Goal: Task Accomplishment & Management: Complete application form

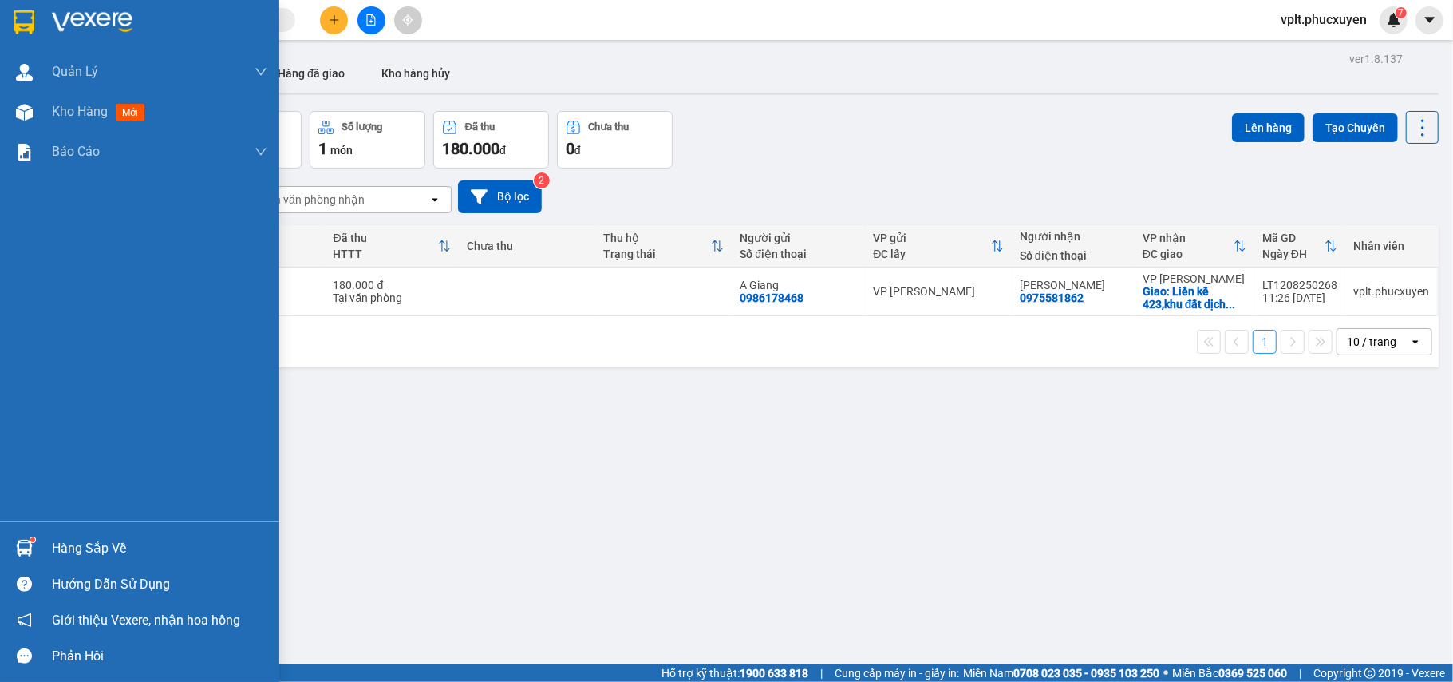
drag, startPoint x: 69, startPoint y: 544, endPoint x: 508, endPoint y: 552, distance: 439.8
click at [70, 544] on div "Hàng sắp về" at bounding box center [159, 548] width 215 height 24
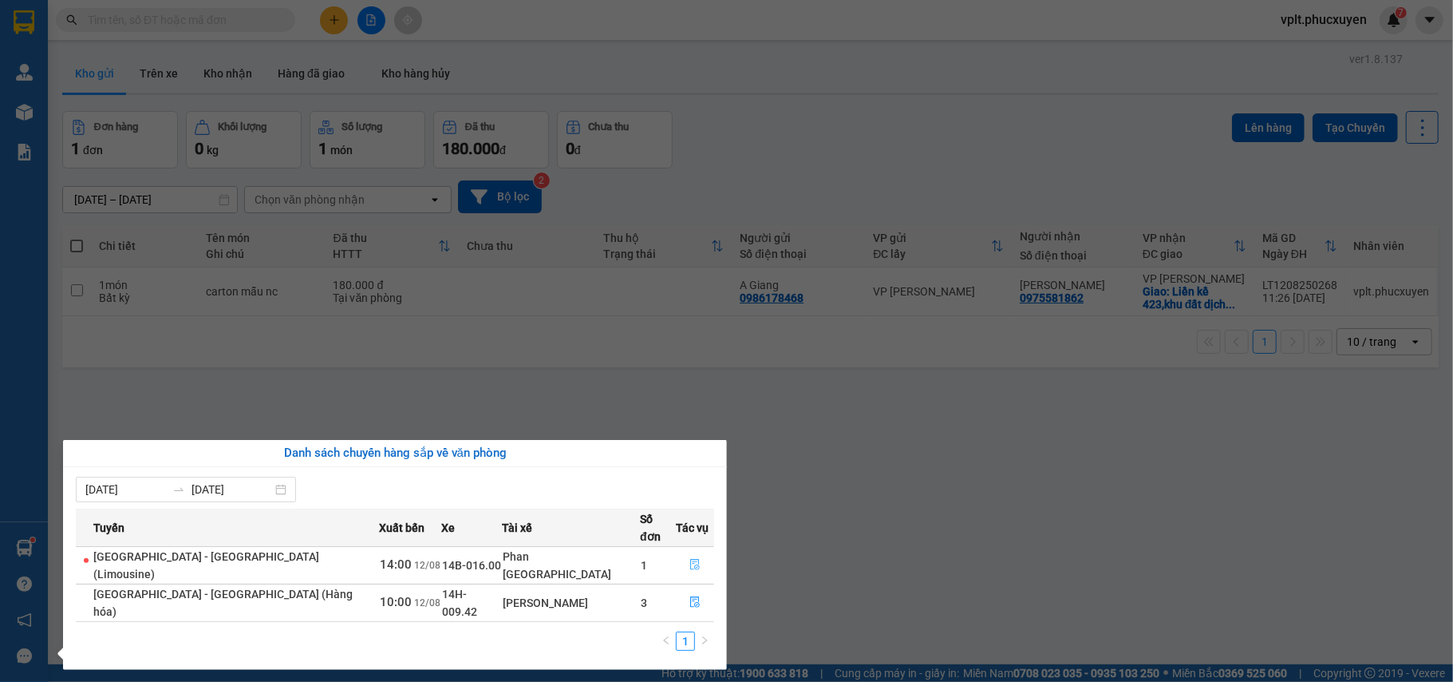
click at [691, 559] on icon "file-done" at bounding box center [695, 564] width 11 height 11
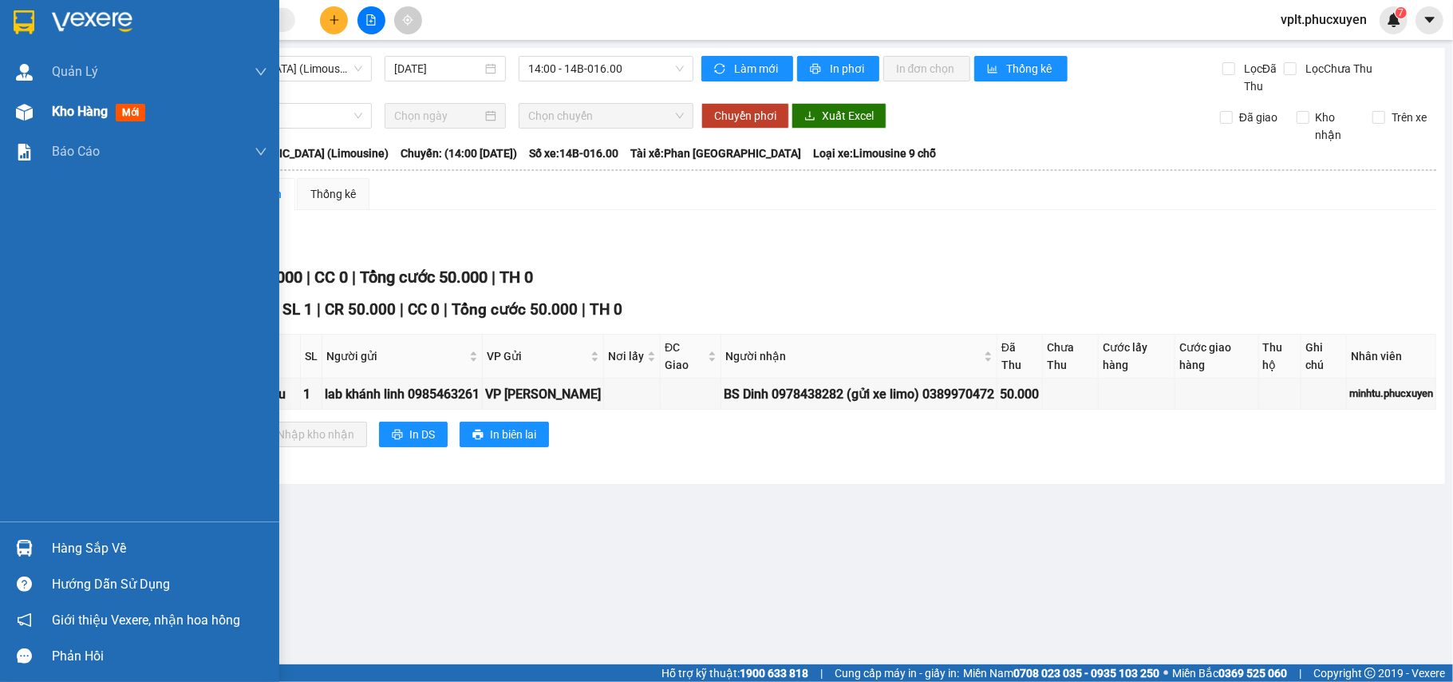
click at [61, 104] on span "Kho hàng" at bounding box center [80, 111] width 56 height 15
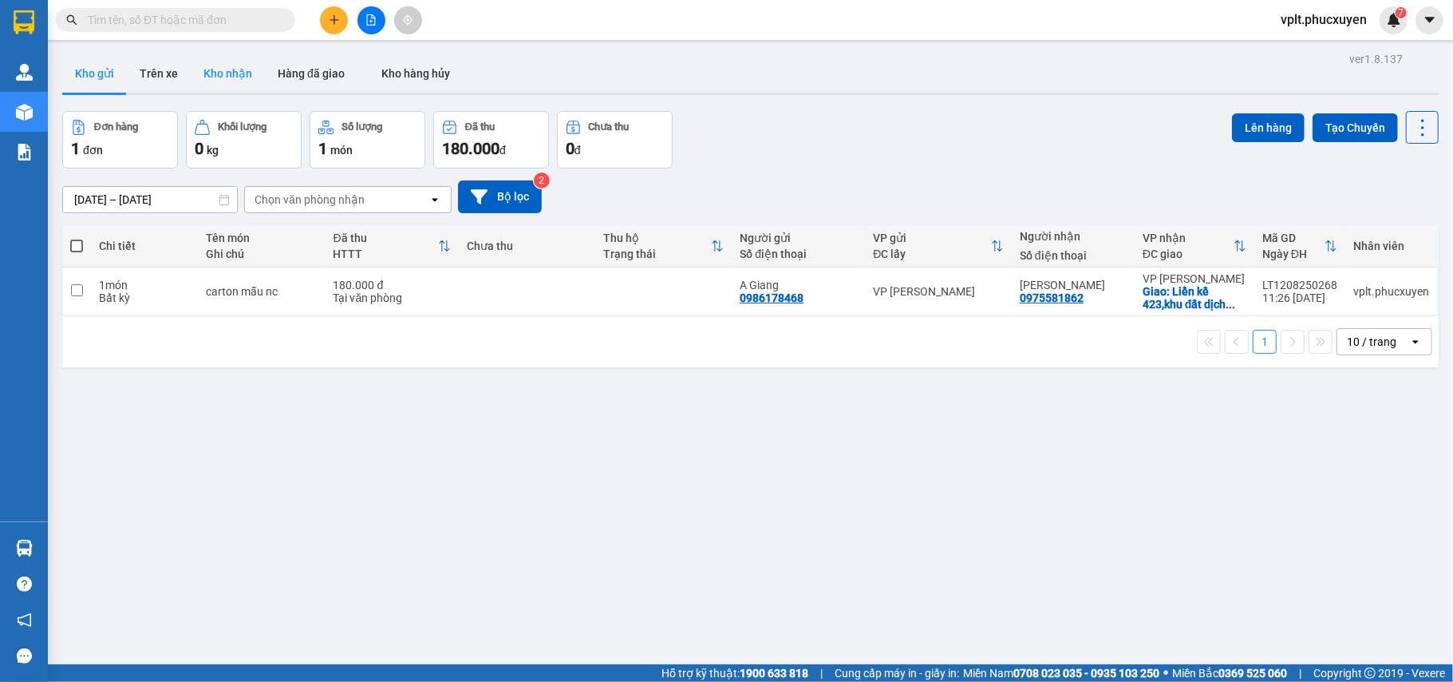
click at [231, 69] on button "Kho nhận" at bounding box center [228, 73] width 74 height 38
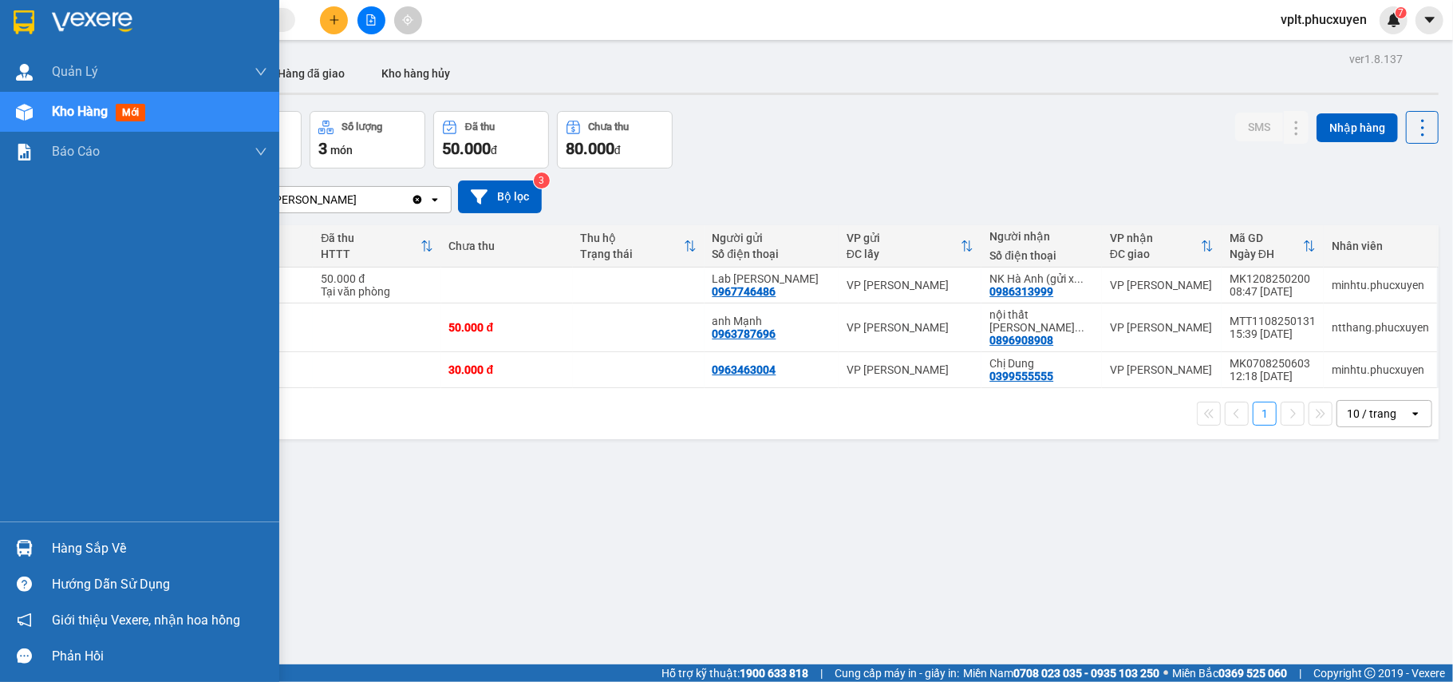
drag, startPoint x: 83, startPoint y: 528, endPoint x: 134, endPoint y: 553, distance: 57.1
click at [81, 537] on div "Hàng sắp về Hướng dẫn sử dụng Giới thiệu Vexere, nhận hoa hồng Phản hồi" at bounding box center [139, 597] width 279 height 152
click at [106, 546] on div "Hàng sắp về" at bounding box center [159, 548] width 215 height 24
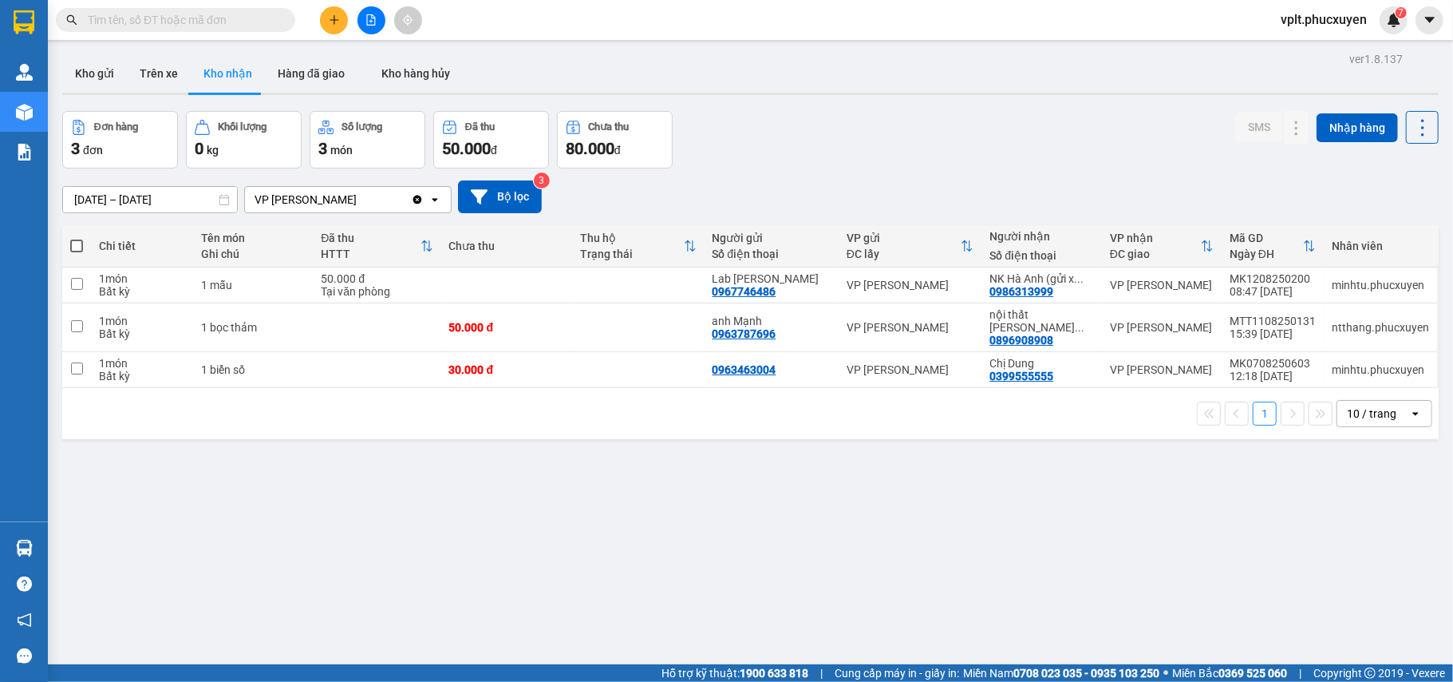
click at [903, 563] on section "Kết quả tìm kiếm ( 0 ) Bộ lọc No Data vplt.[PERSON_NAME] 7 [PERSON_NAME] lý gia…" at bounding box center [726, 341] width 1453 height 682
click at [1293, 283] on icon at bounding box center [1297, 285] width 9 height 10
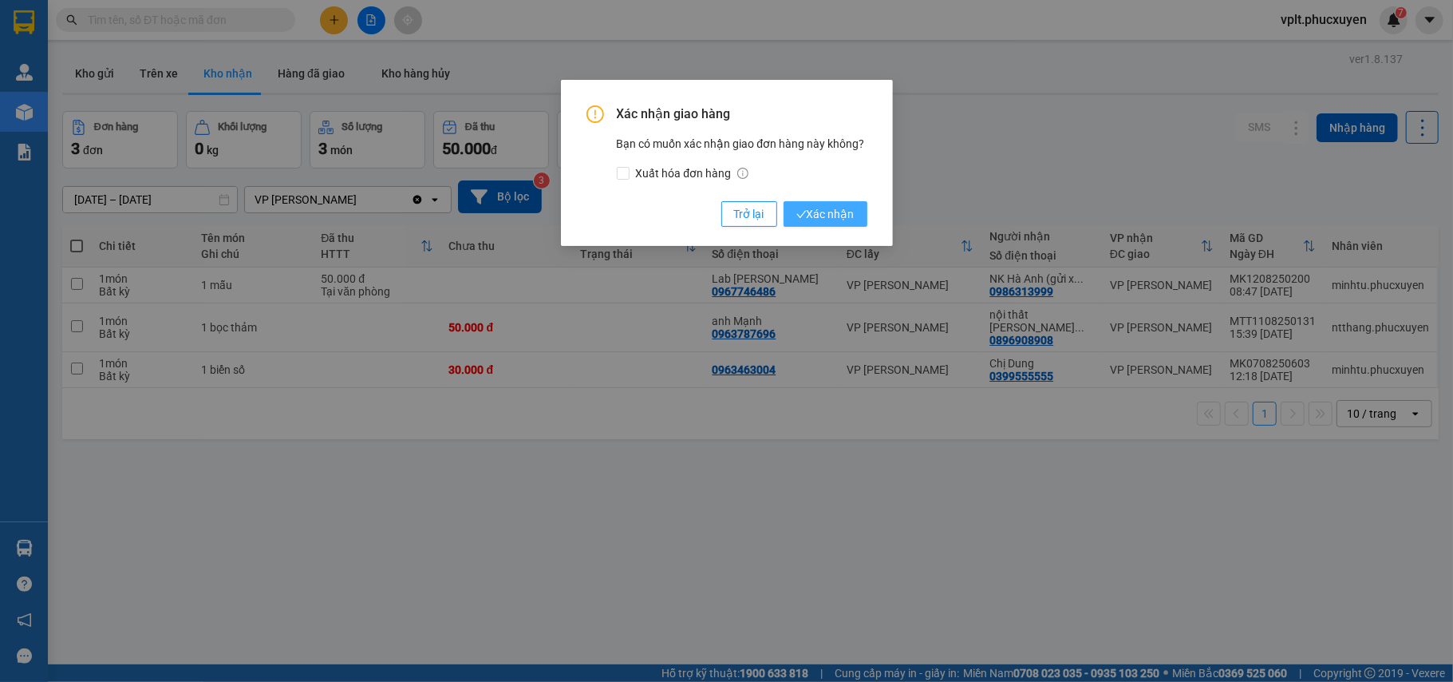
click at [849, 211] on span "Xác nhận" at bounding box center [826, 214] width 58 height 18
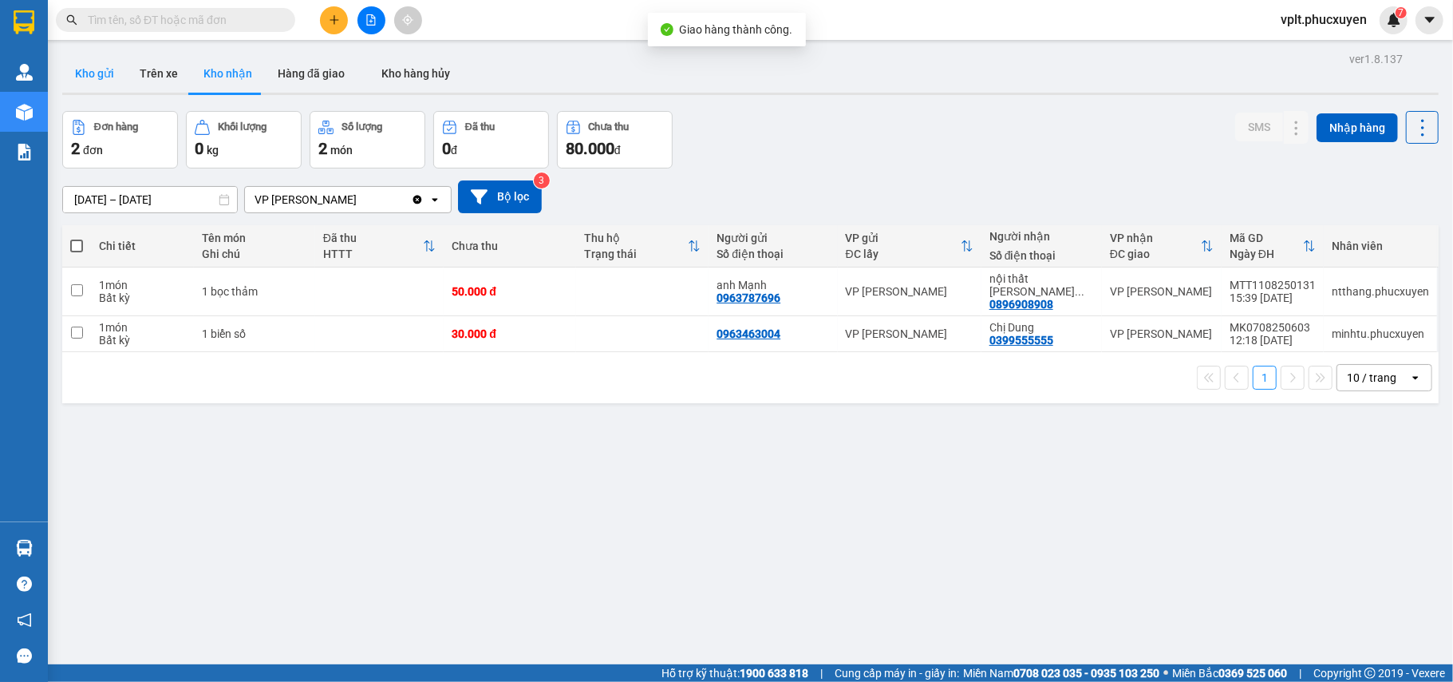
click at [96, 68] on button "Kho gửi" at bounding box center [94, 73] width 65 height 38
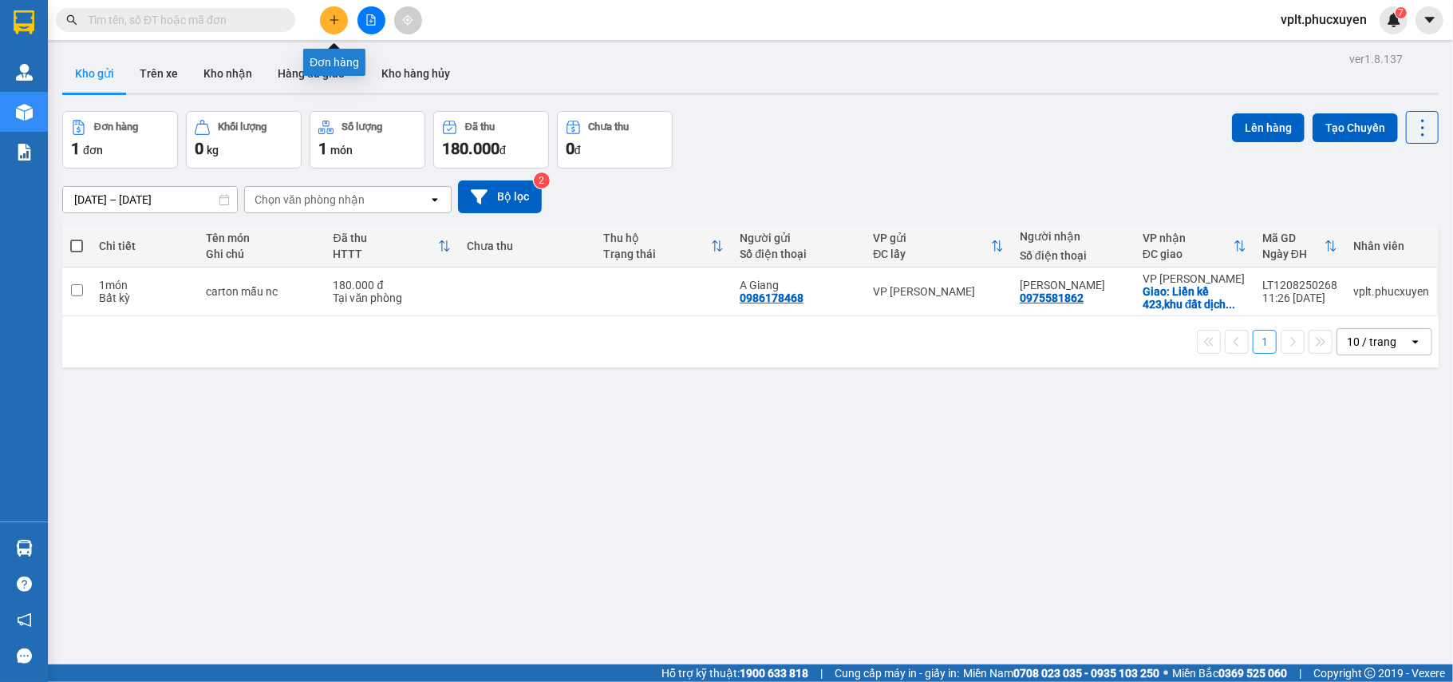
click at [337, 18] on icon "plus" at bounding box center [334, 19] width 11 height 11
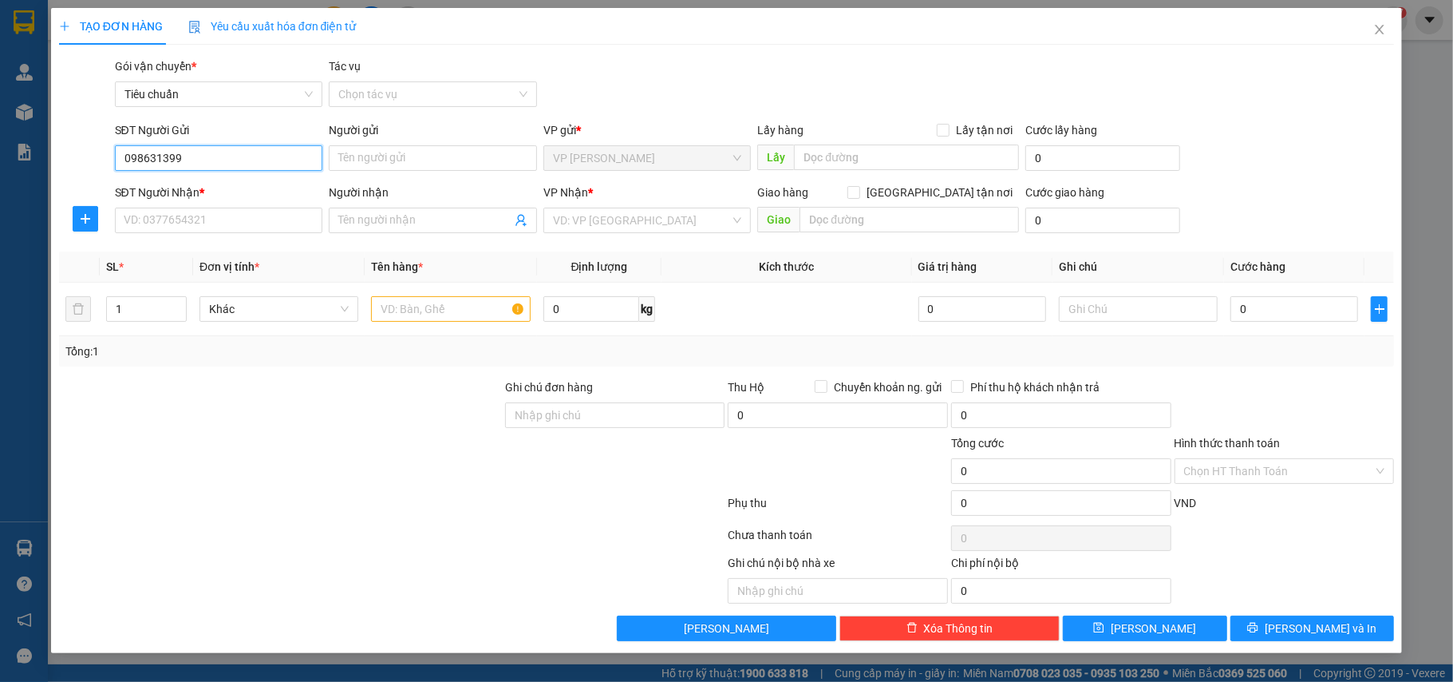
type input "0986313999"
click at [222, 183] on div "0986313999 - NK Hà Anh (gửi xe limo)" at bounding box center [219, 191] width 189 height 18
type input "NK Hà Anh (gửi xe limo)"
type input "0986313999"
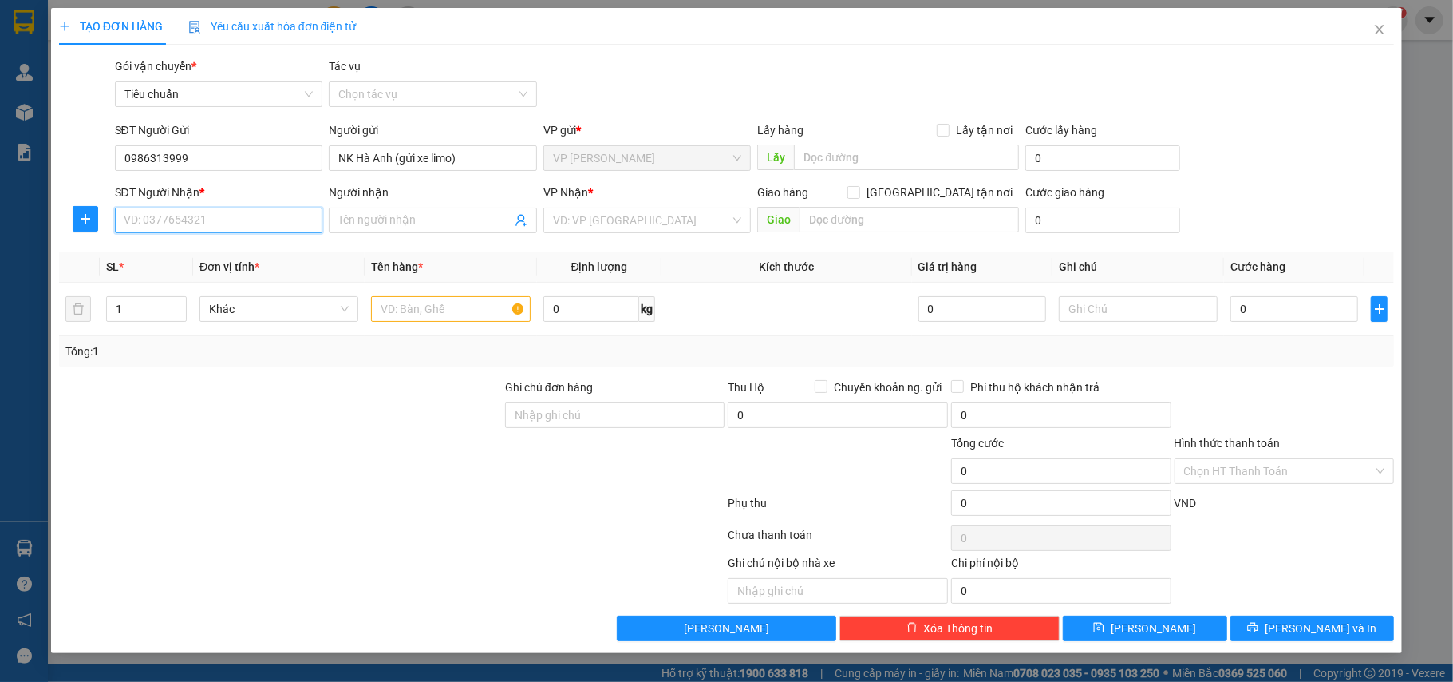
click at [233, 211] on input "SĐT Người Nhận *" at bounding box center [219, 221] width 208 height 26
click at [251, 278] on div "0967746486 - Lab [PERSON_NAME]" at bounding box center [219, 279] width 189 height 18
type input "0967746486"
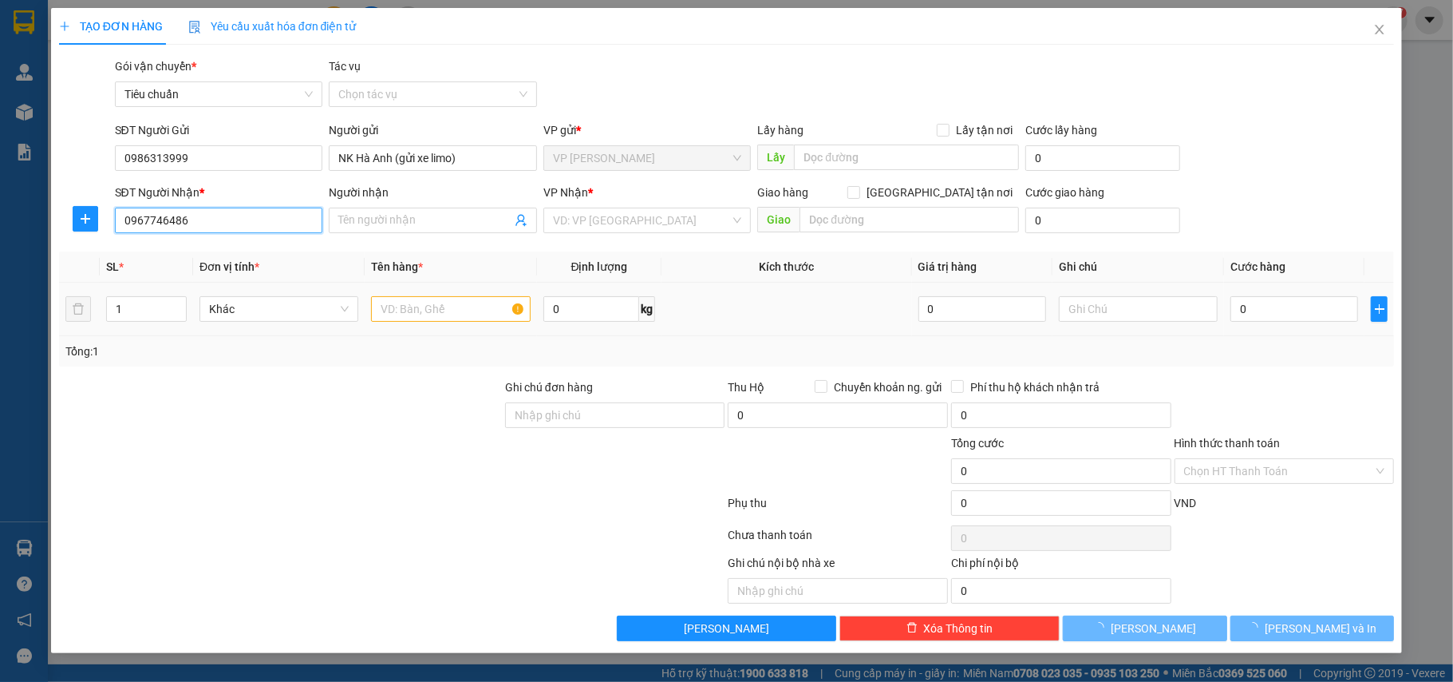
type input "Lab [PERSON_NAME]"
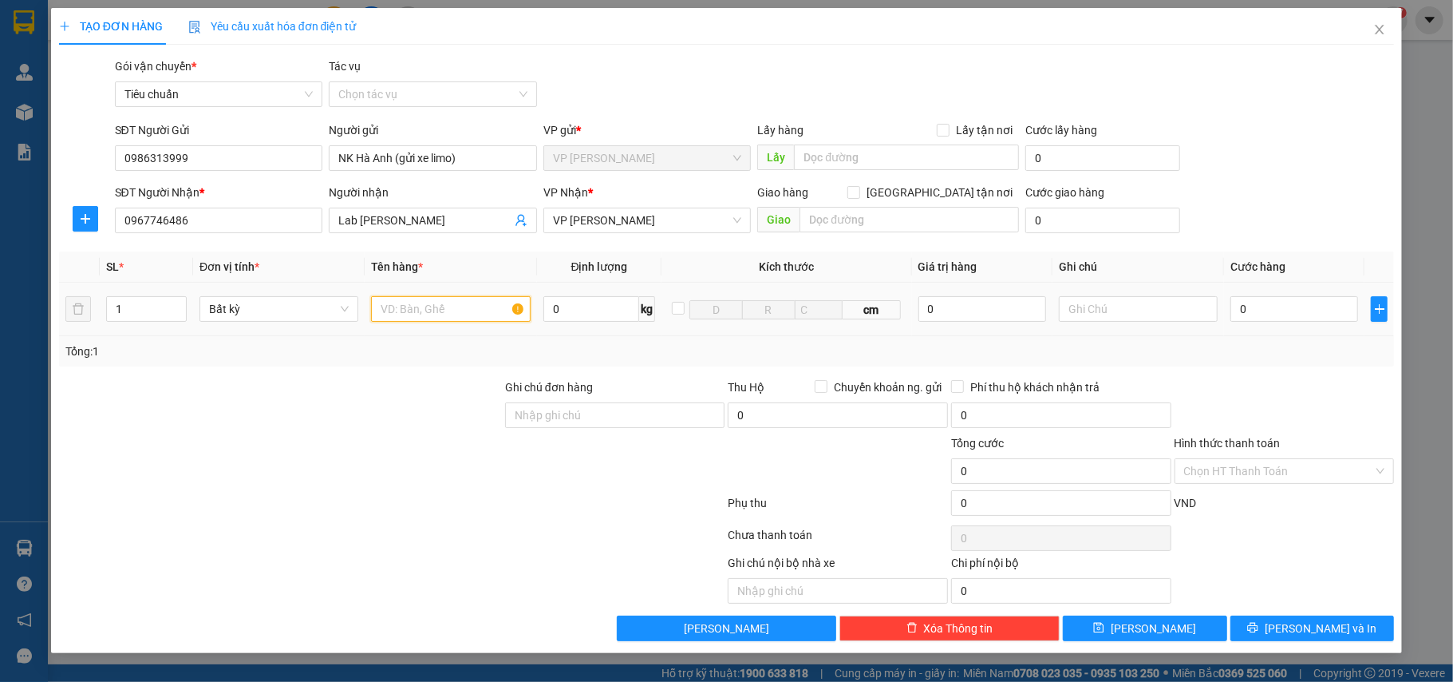
click at [451, 307] on input "text" at bounding box center [450, 309] width 159 height 26
type input "Mẫu nk"
type input "5"
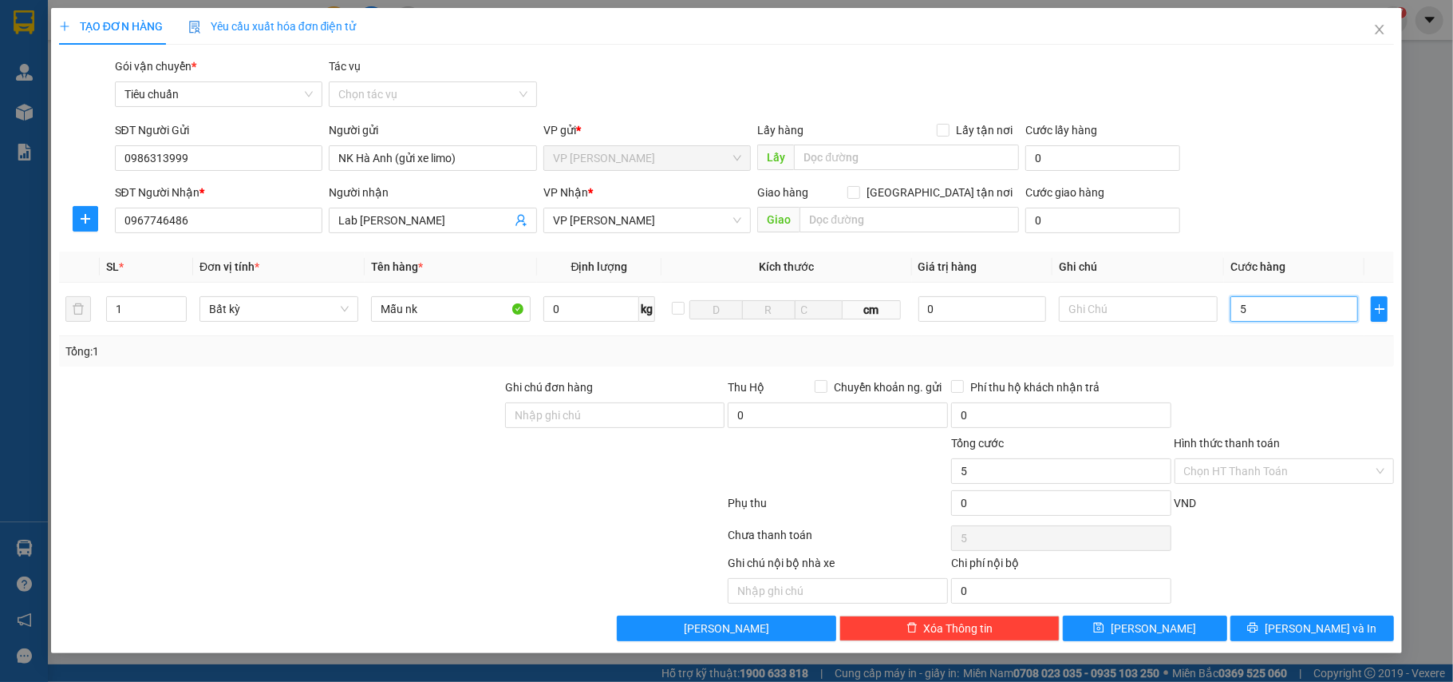
type input "50"
type input "50.000"
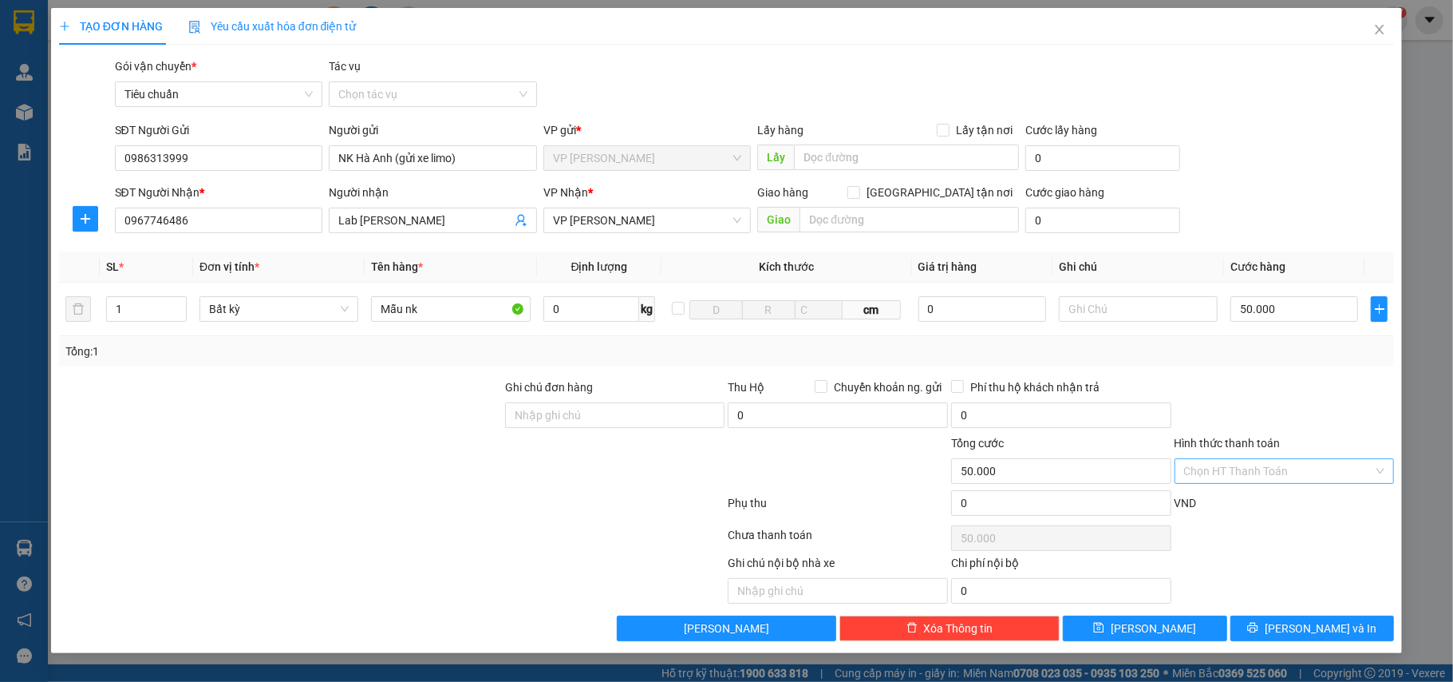
click at [1200, 477] on input "Hình thức thanh toán" at bounding box center [1279, 471] width 190 height 24
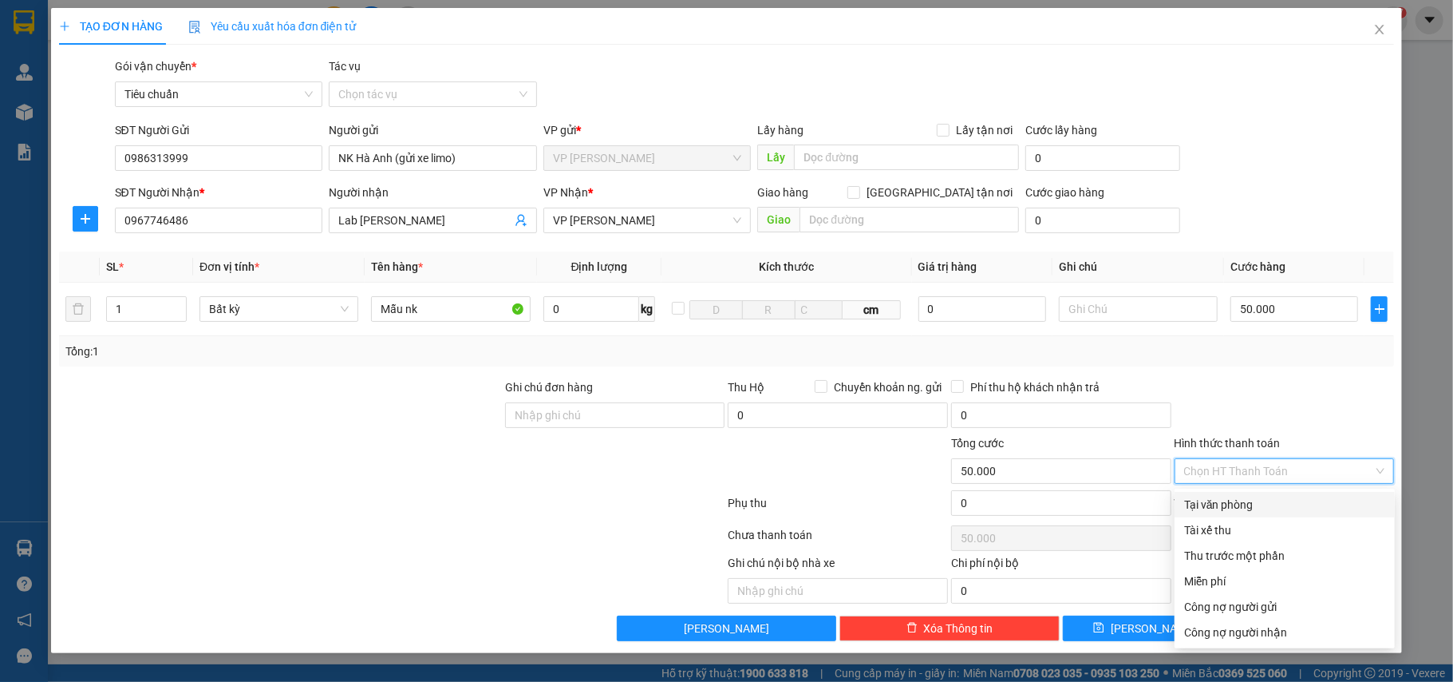
click at [1213, 492] on div "Tại văn phòng" at bounding box center [1285, 505] width 220 height 26
type input "0"
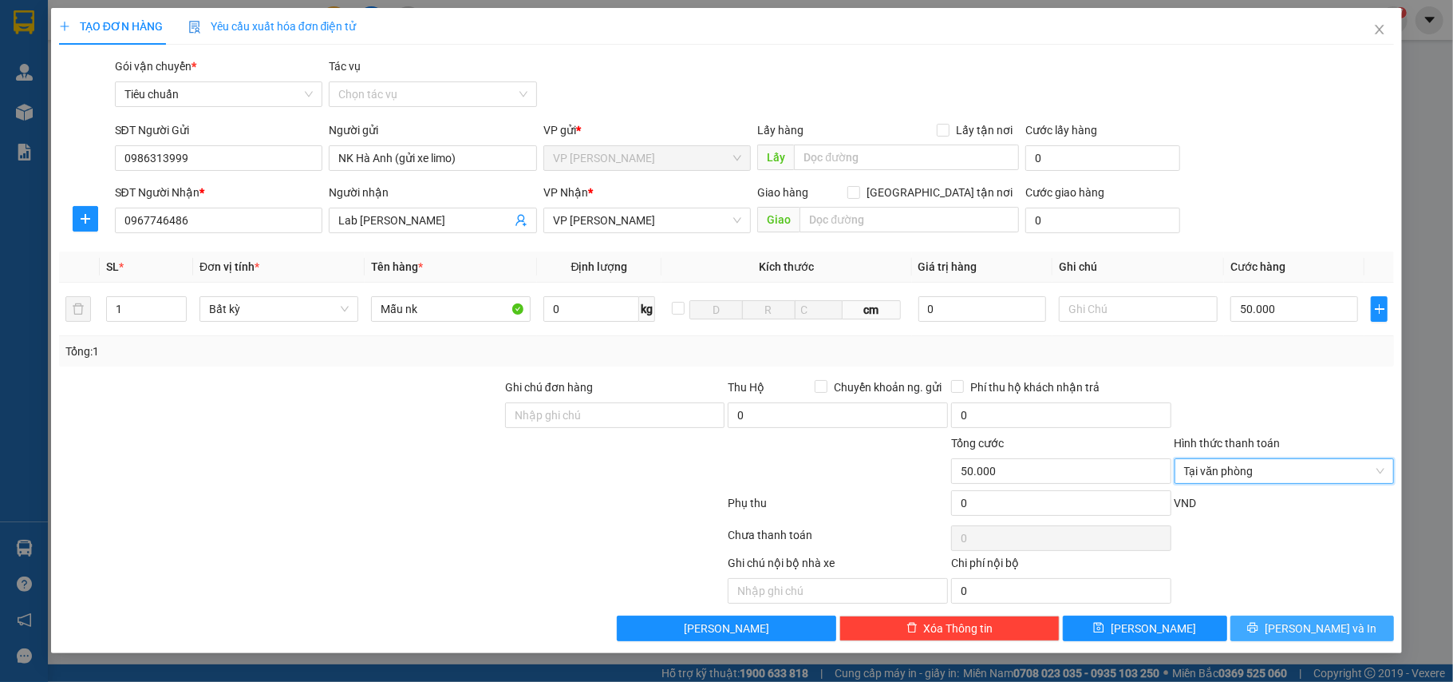
drag, startPoint x: 1301, startPoint y: 627, endPoint x: 889, endPoint y: 500, distance: 430.9
click at [1300, 627] on span "[PERSON_NAME] và In" at bounding box center [1321, 628] width 112 height 18
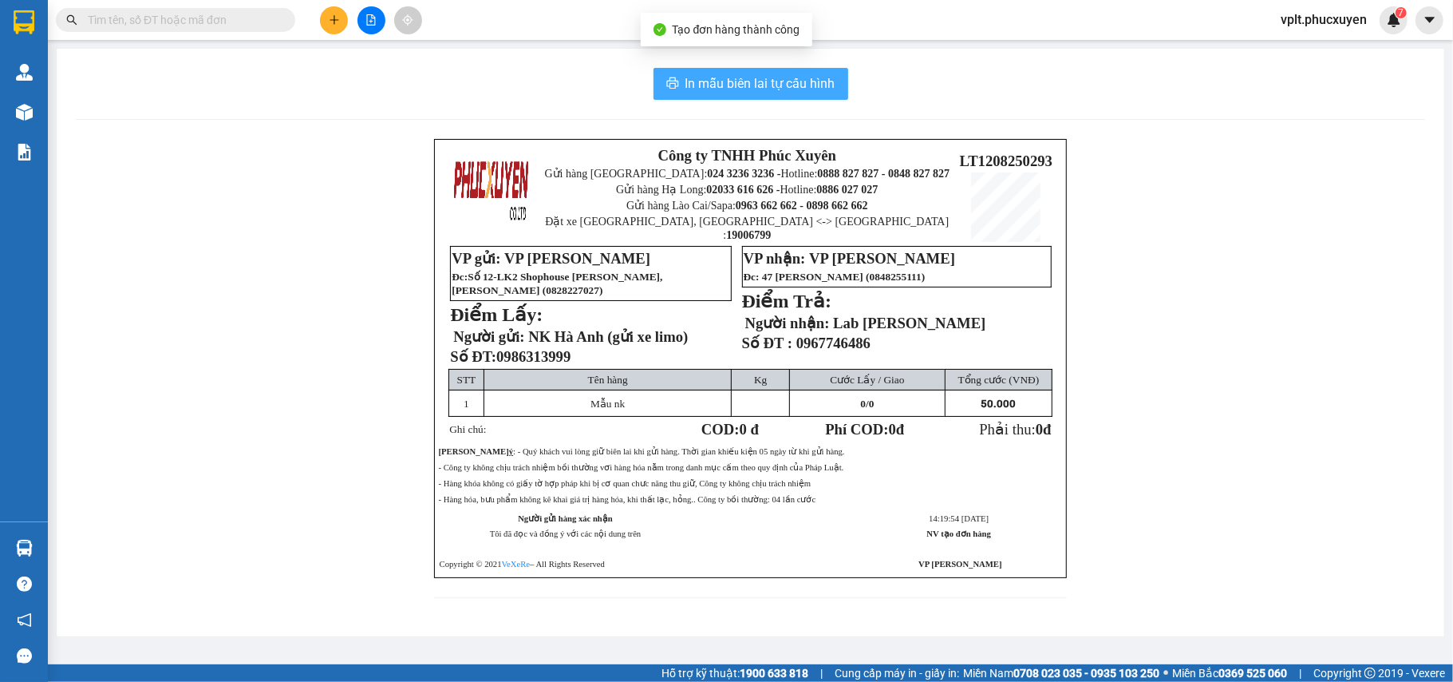
click at [690, 91] on span "In mẫu biên lai tự cấu hình" at bounding box center [761, 83] width 150 height 20
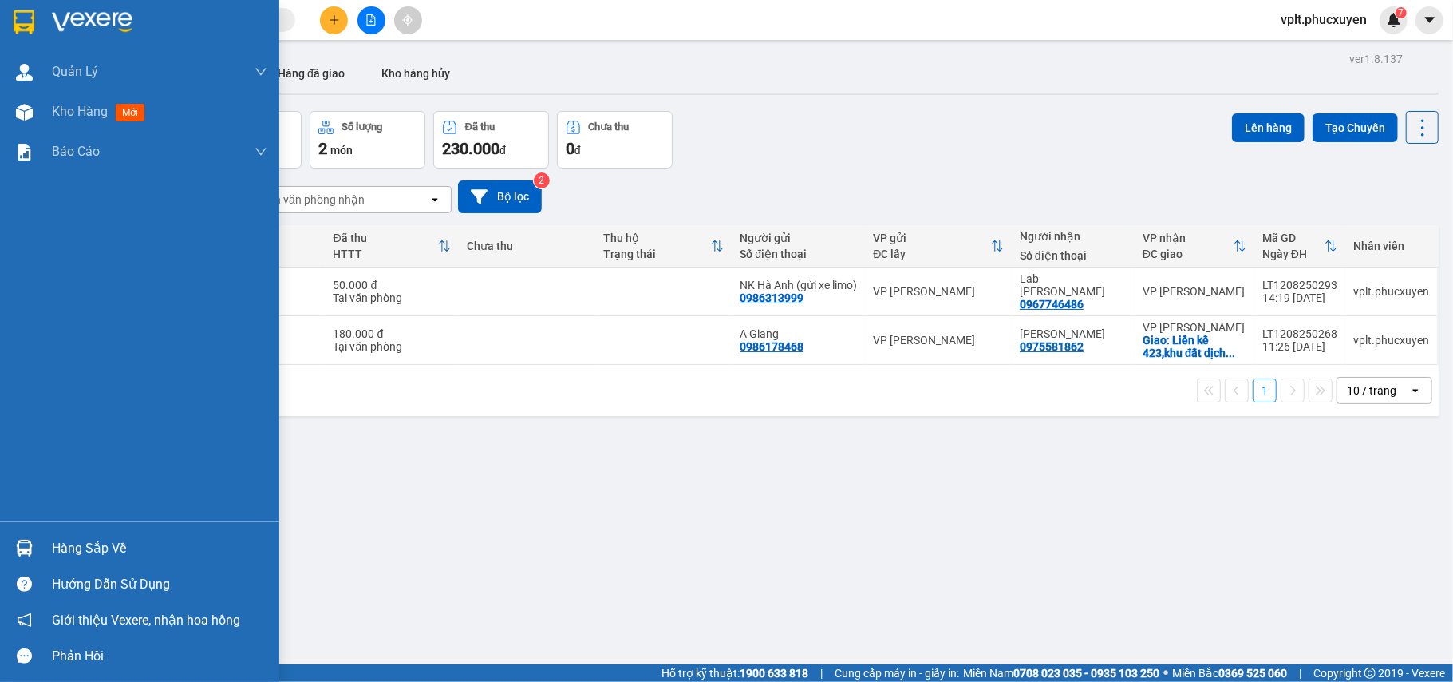
drag, startPoint x: 57, startPoint y: 544, endPoint x: 885, endPoint y: 547, distance: 827.6
click at [69, 544] on div "Hàng sắp về" at bounding box center [159, 548] width 215 height 24
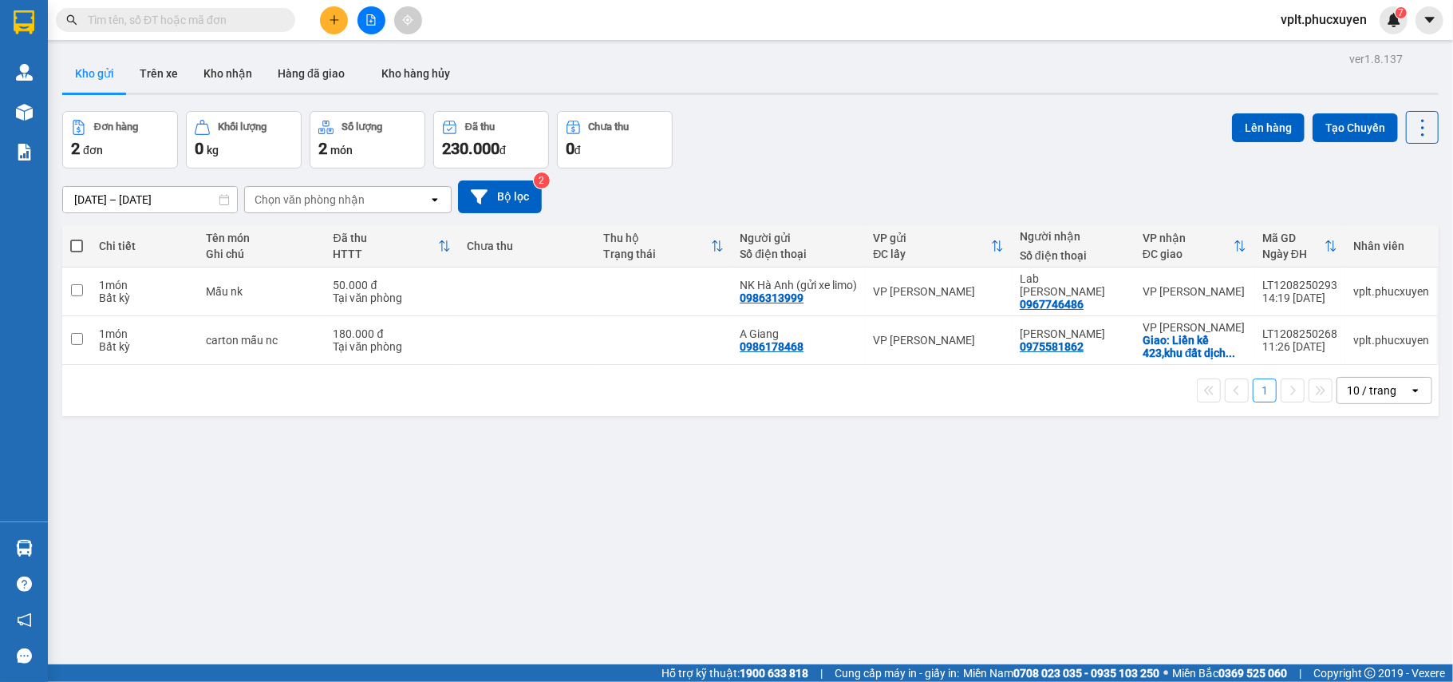
click at [886, 547] on section "Kết quả tìm kiếm ( 0 ) Bộ lọc No Data vplt.[PERSON_NAME] 7 [PERSON_NAME] lý gia…" at bounding box center [726, 341] width 1453 height 682
click at [230, 67] on button "Kho nhận" at bounding box center [228, 73] width 74 height 38
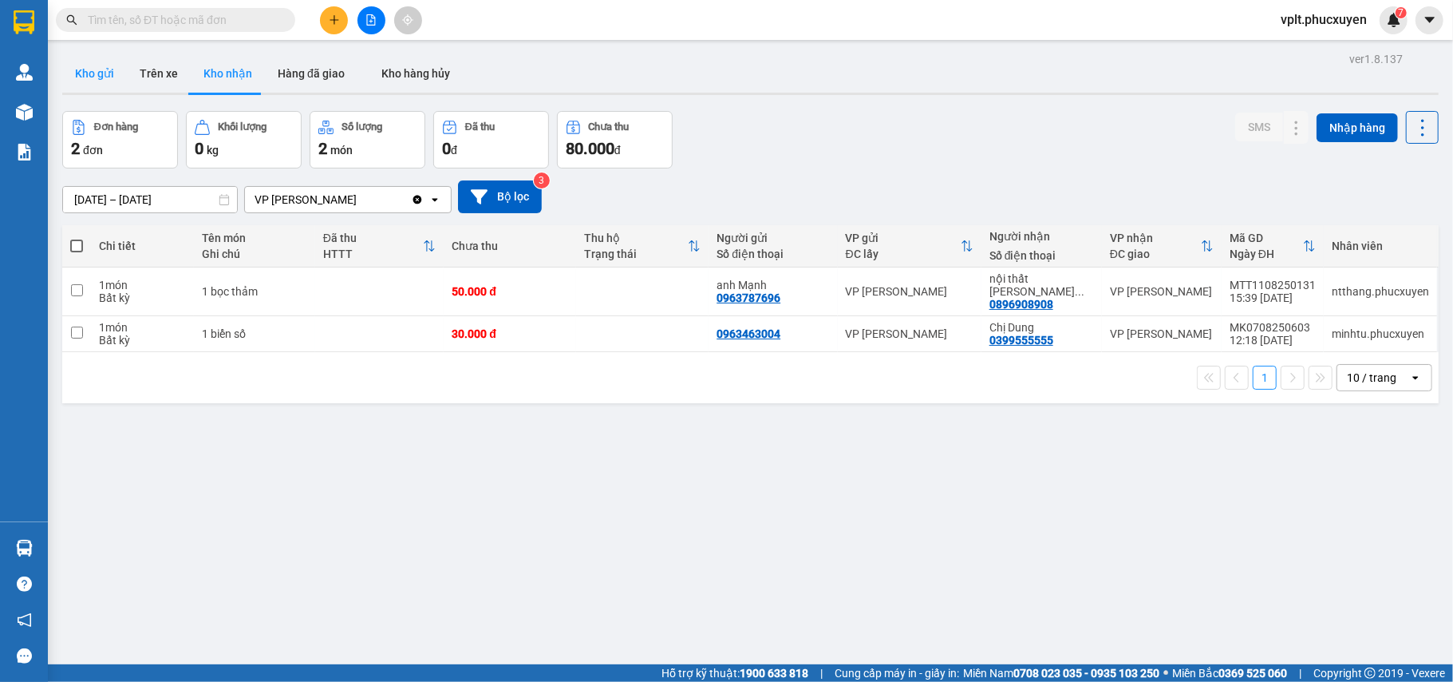
click at [90, 74] on button "Kho gửi" at bounding box center [94, 73] width 65 height 38
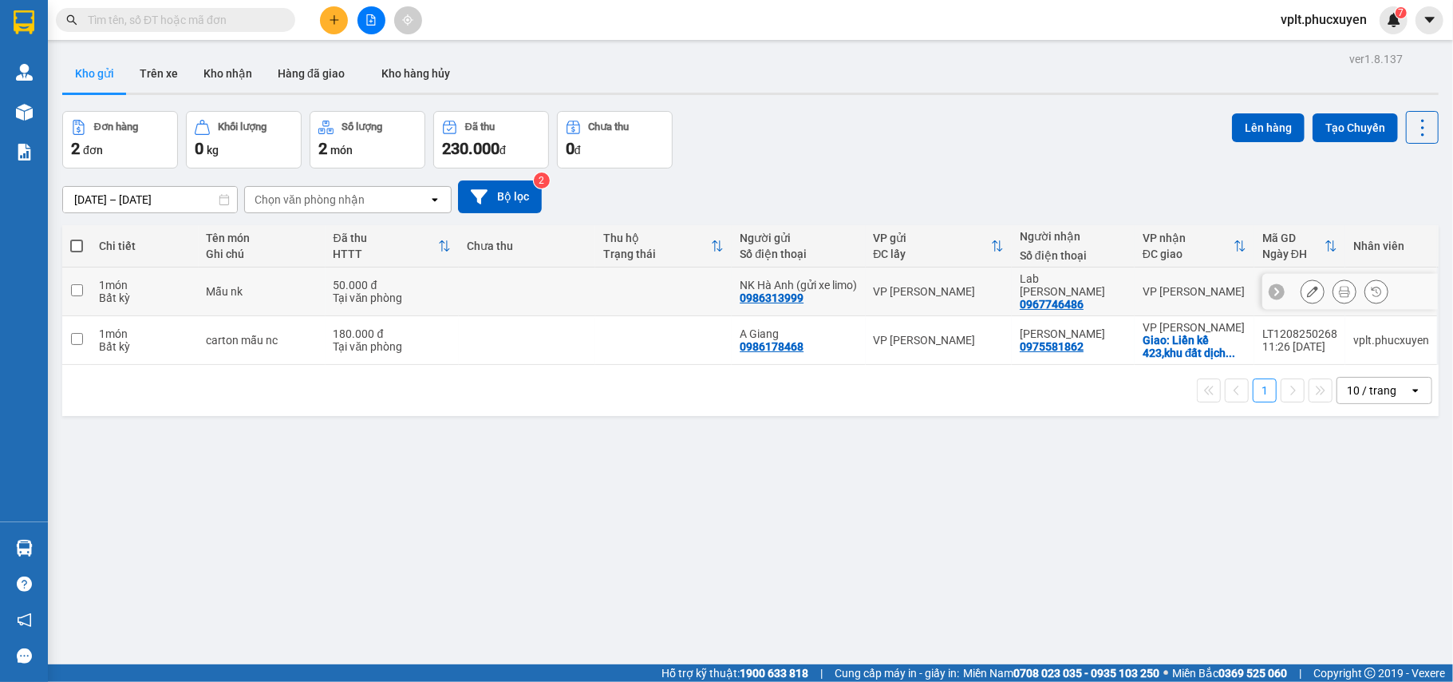
drag, startPoint x: 959, startPoint y: 292, endPoint x: 1014, endPoint y: 265, distance: 61.4
click at [959, 291] on div "VP [PERSON_NAME]" at bounding box center [939, 291] width 131 height 13
checkbox input "true"
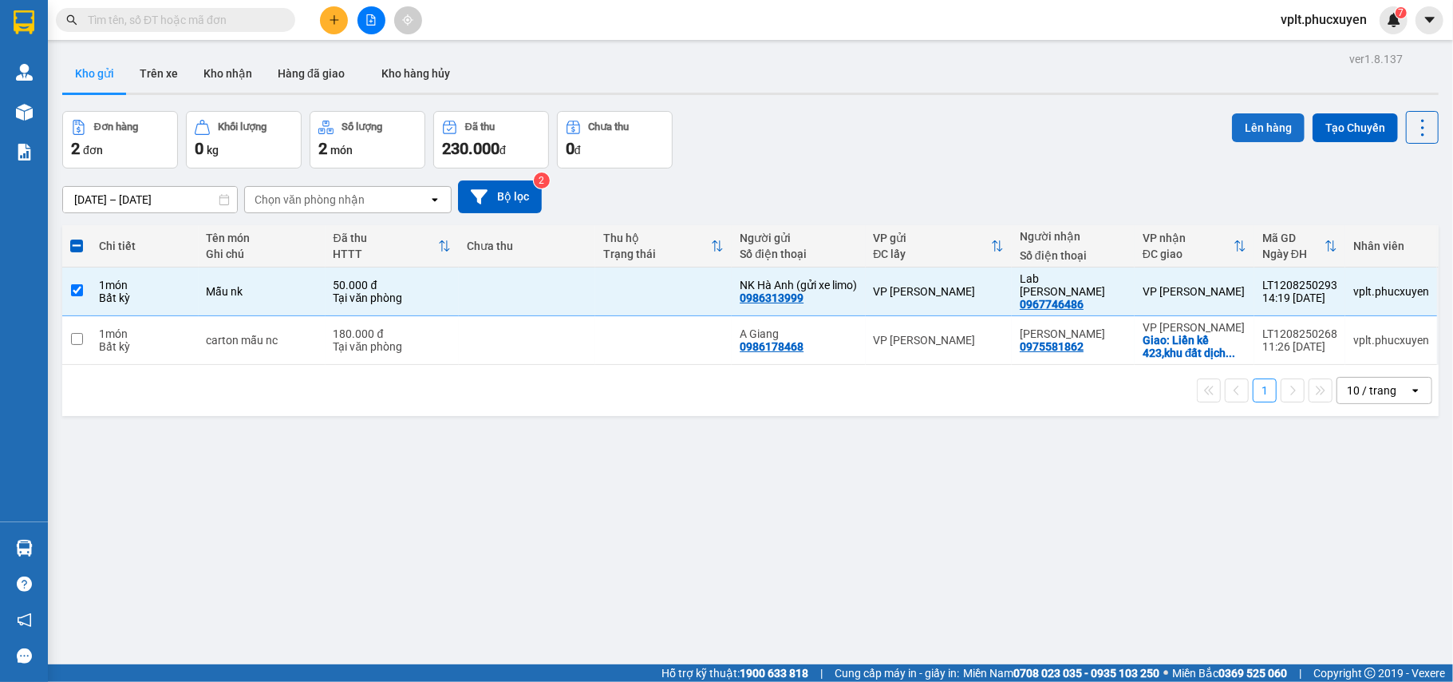
click at [1263, 113] on button "Lên hàng" at bounding box center [1268, 127] width 73 height 29
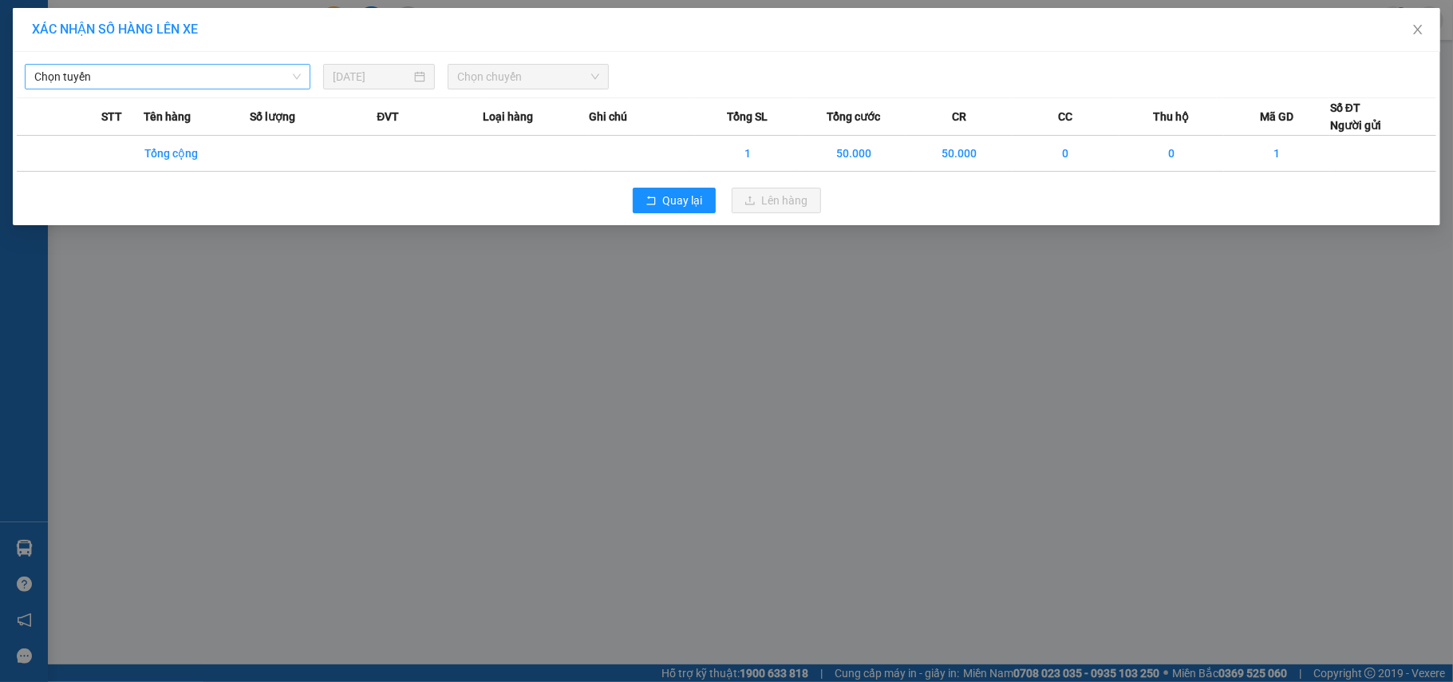
click at [171, 75] on span "Chọn tuyến" at bounding box center [167, 77] width 267 height 24
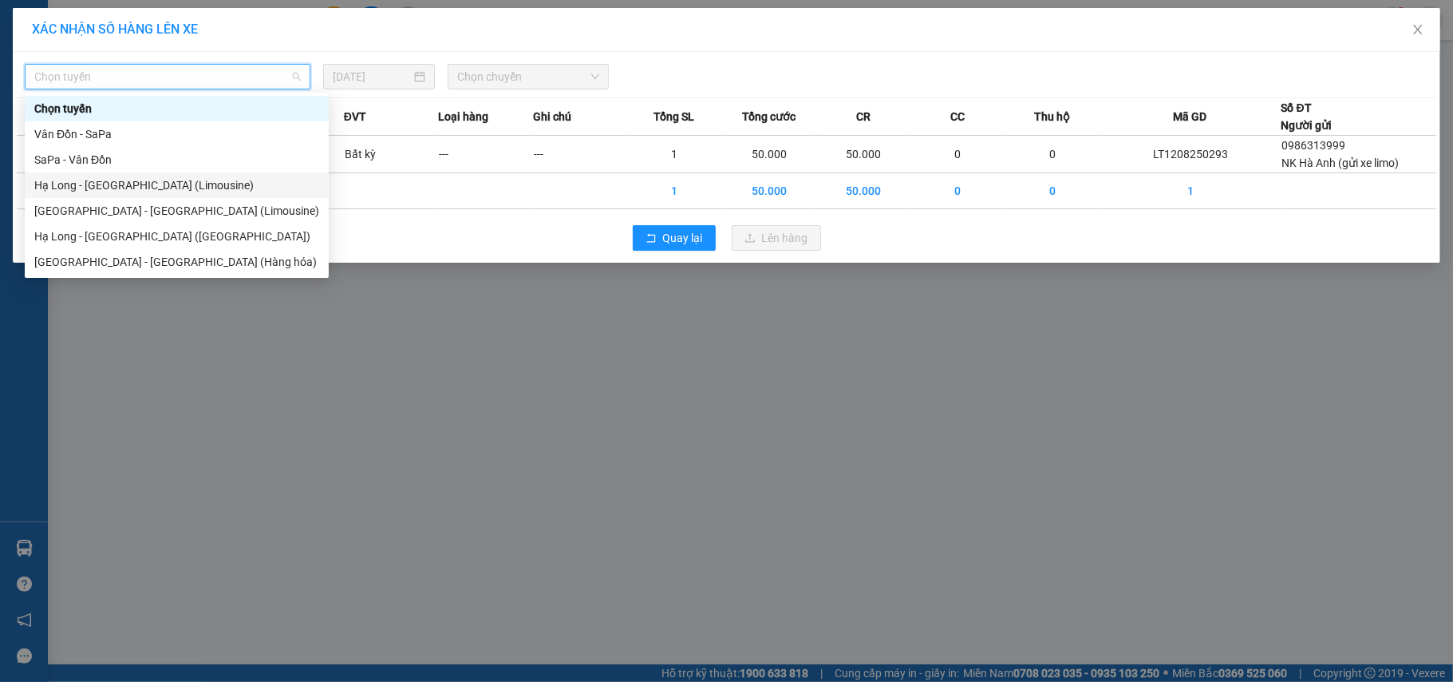
drag, startPoint x: 160, startPoint y: 180, endPoint x: 359, endPoint y: 177, distance: 199.5
click at [161, 180] on div "Hạ Long - [GEOGRAPHIC_DATA] (Limousine)" at bounding box center [176, 185] width 285 height 18
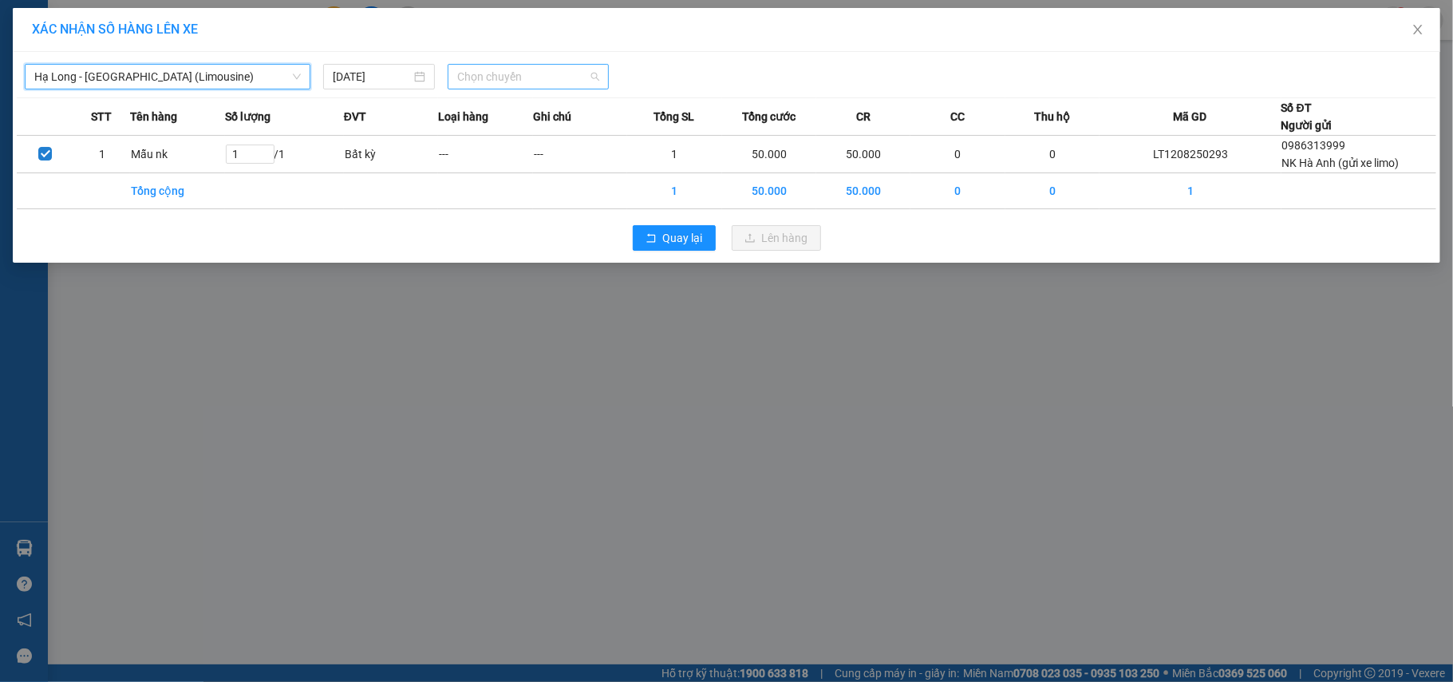
click at [572, 69] on span "Chọn chuyến" at bounding box center [528, 77] width 142 height 24
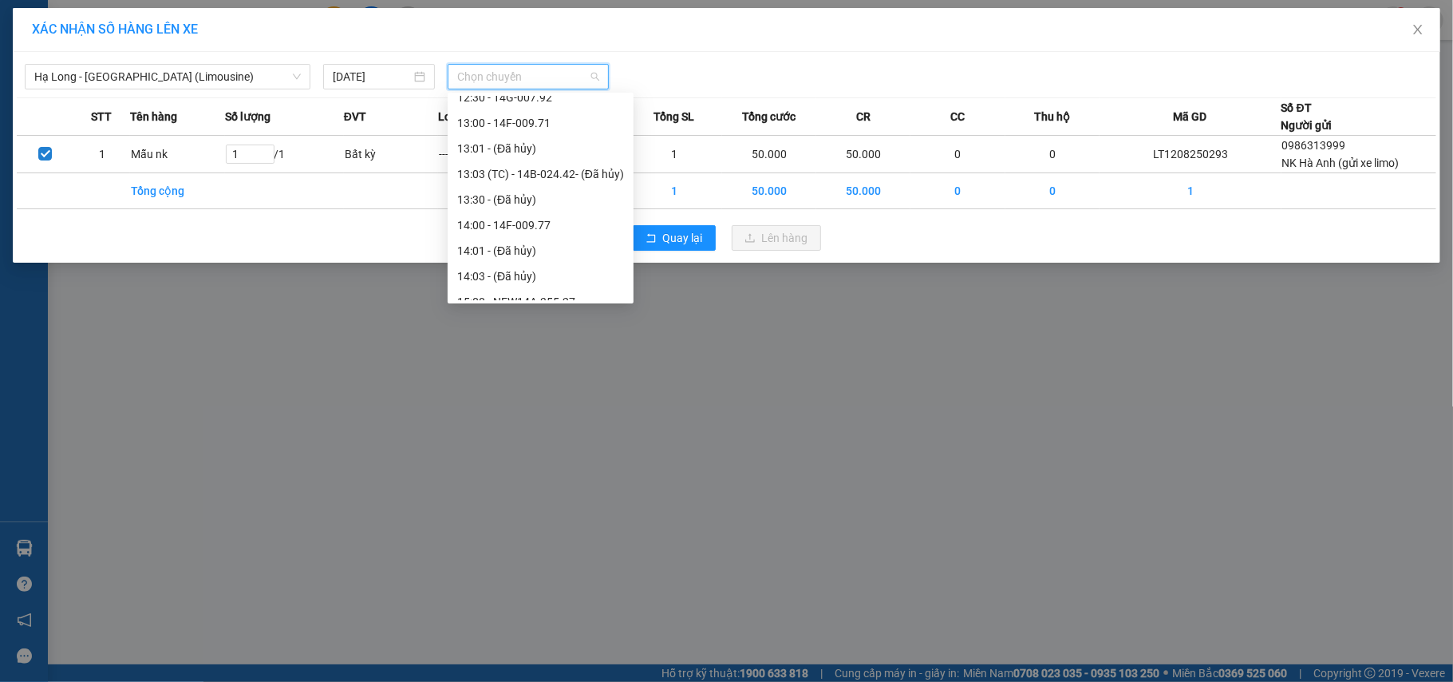
scroll to position [851, 0]
drag, startPoint x: 557, startPoint y: 250, endPoint x: 725, endPoint y: 251, distance: 167.6
click at [559, 251] on div "15:00 - NEW14A-355.27" at bounding box center [540, 254] width 167 height 18
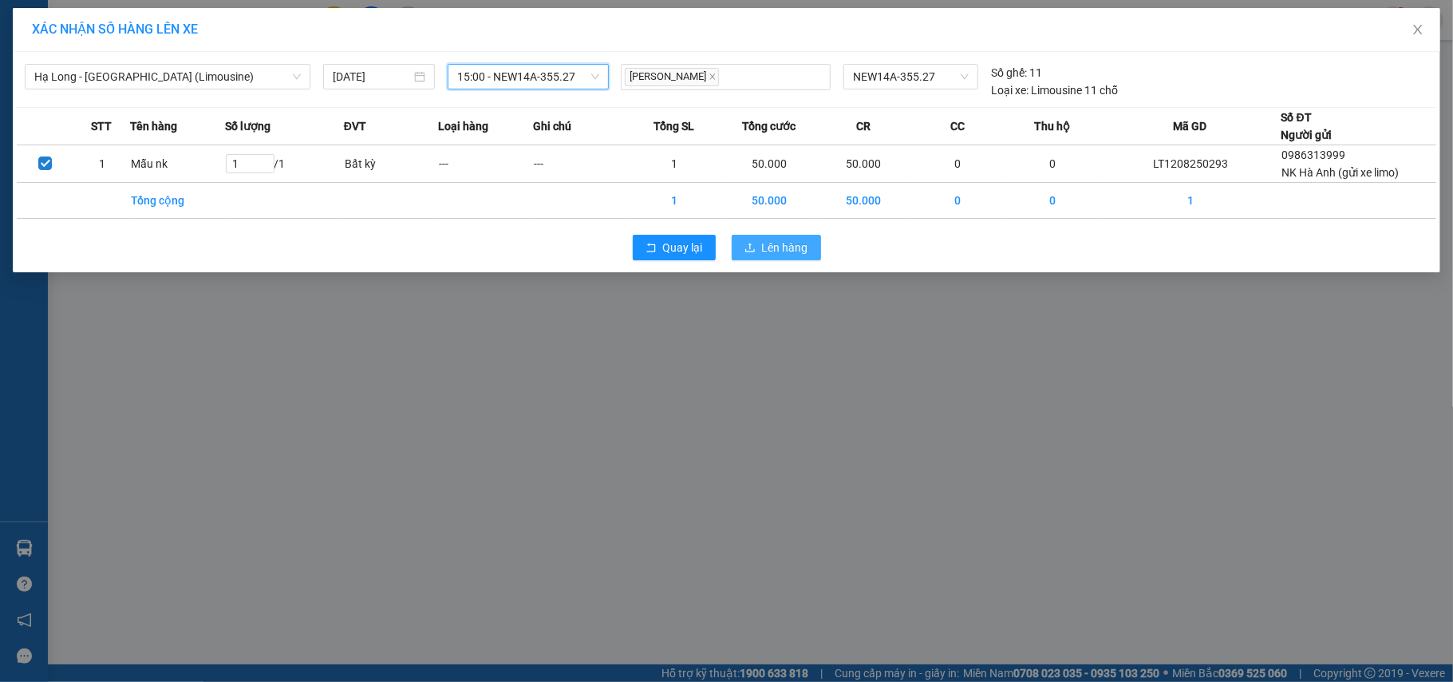
click at [780, 249] on span "Lên hàng" at bounding box center [785, 248] width 46 height 18
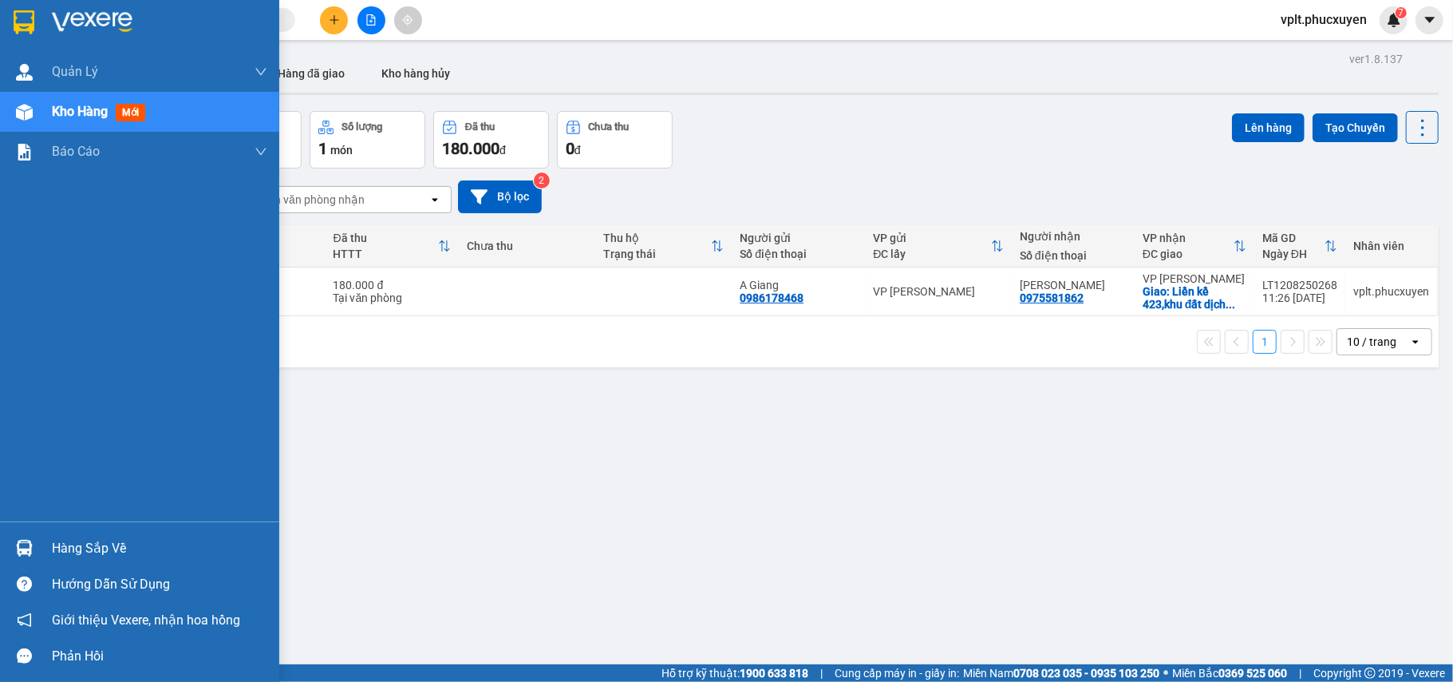
click at [97, 543] on div "Hàng sắp về" at bounding box center [159, 548] width 215 height 24
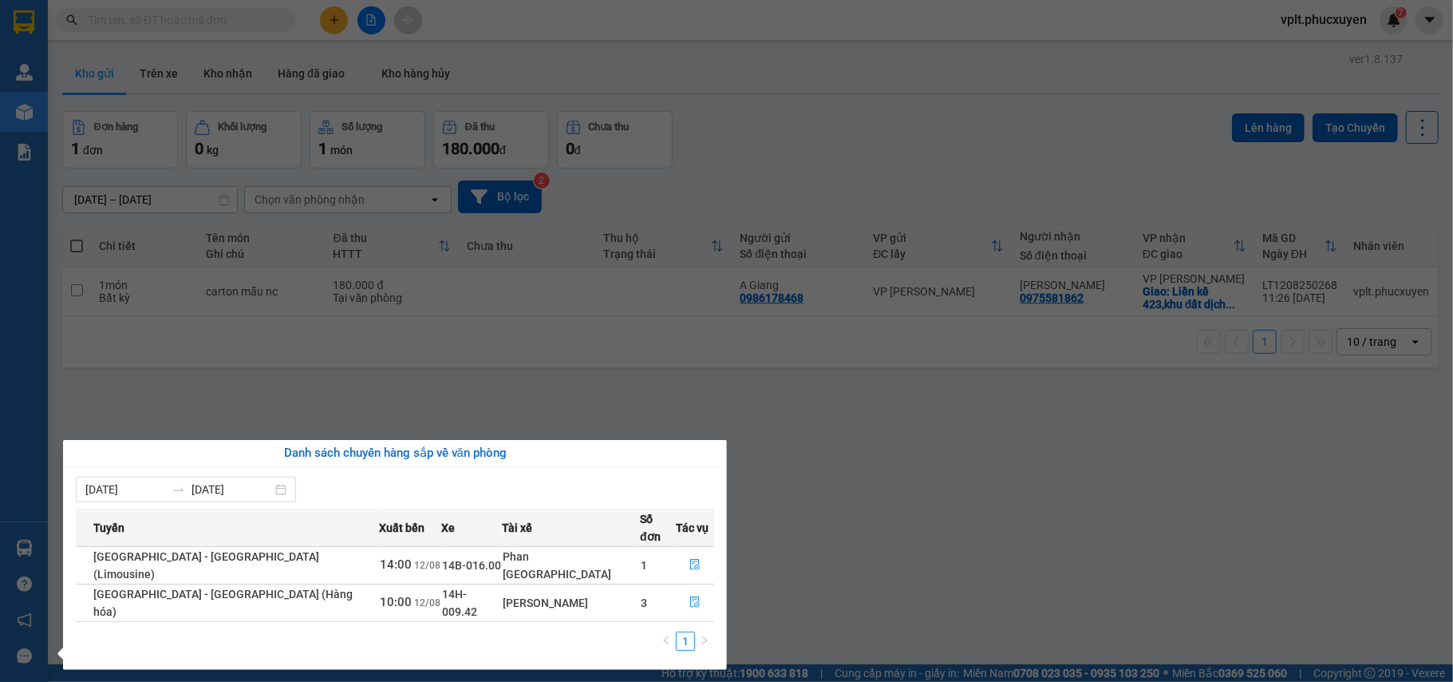
click at [781, 559] on section "Kết quả tìm kiếm ( 0 ) Bộ lọc No Data vplt.[PERSON_NAME] 7 [PERSON_NAME] lý gia…" at bounding box center [726, 341] width 1453 height 682
